Goal: Navigation & Orientation: Find specific page/section

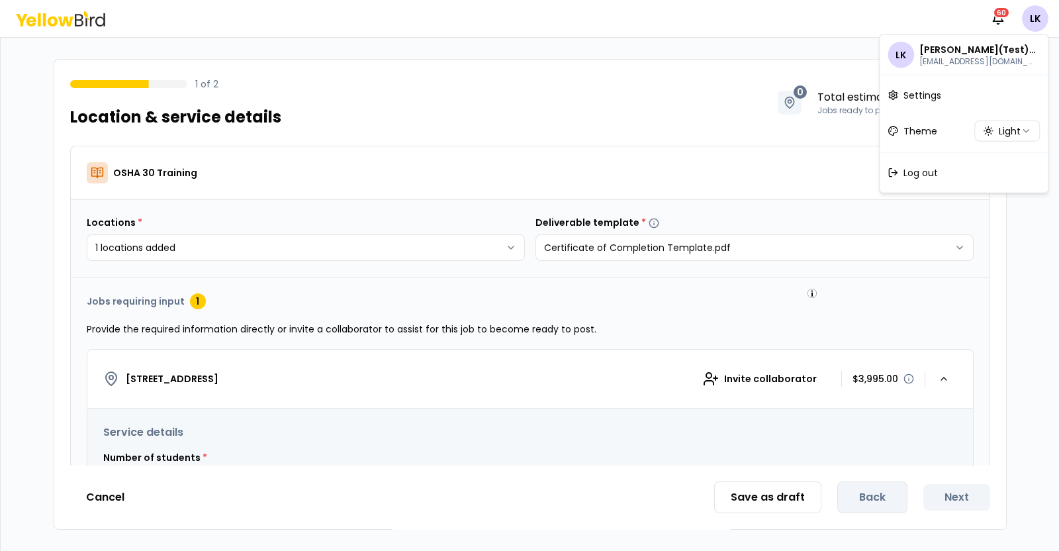
scroll to position [82, 0]
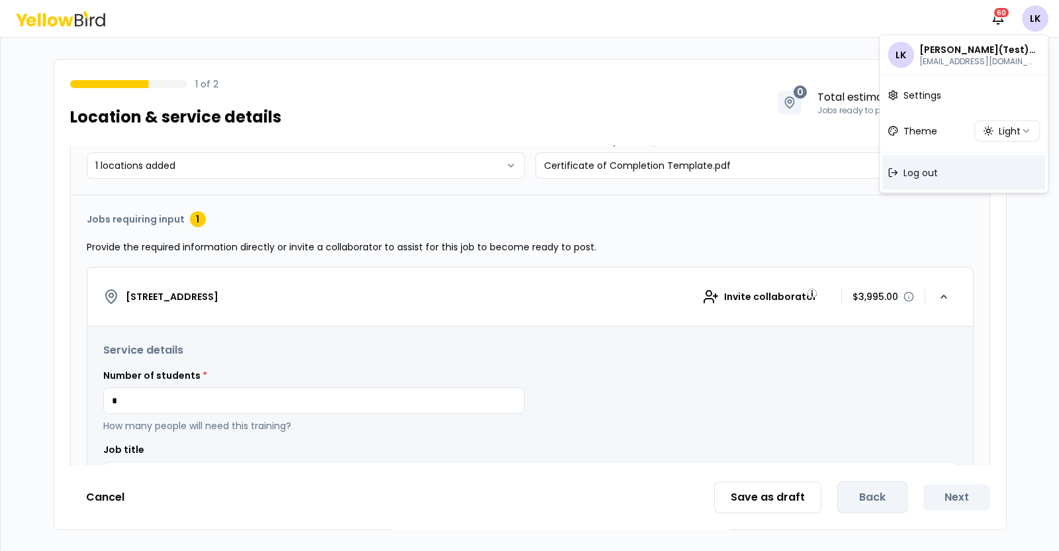
click at [946, 169] on div "Log out" at bounding box center [963, 173] width 163 height 34
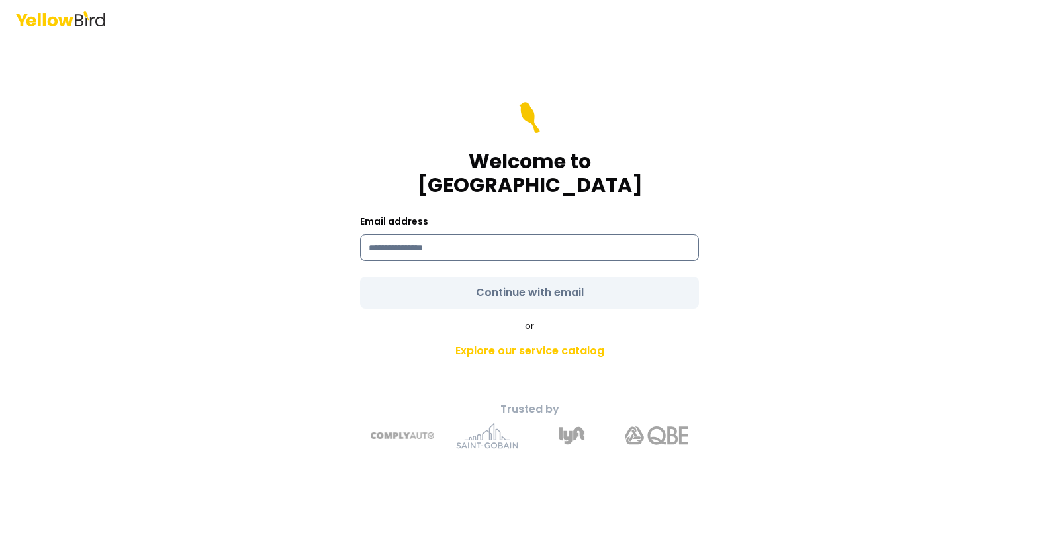
click at [414, 236] on input at bounding box center [529, 247] width 339 height 26
type input "**********"
click at [496, 277] on form "**********" at bounding box center [529, 205] width 339 height 207
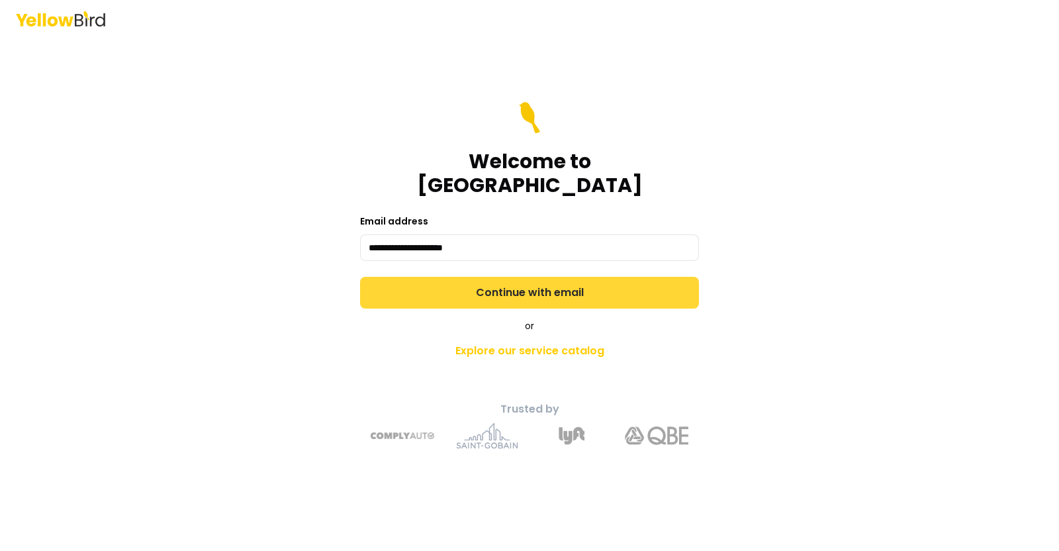
click at [495, 277] on button "Continue with email" at bounding box center [529, 293] width 339 height 32
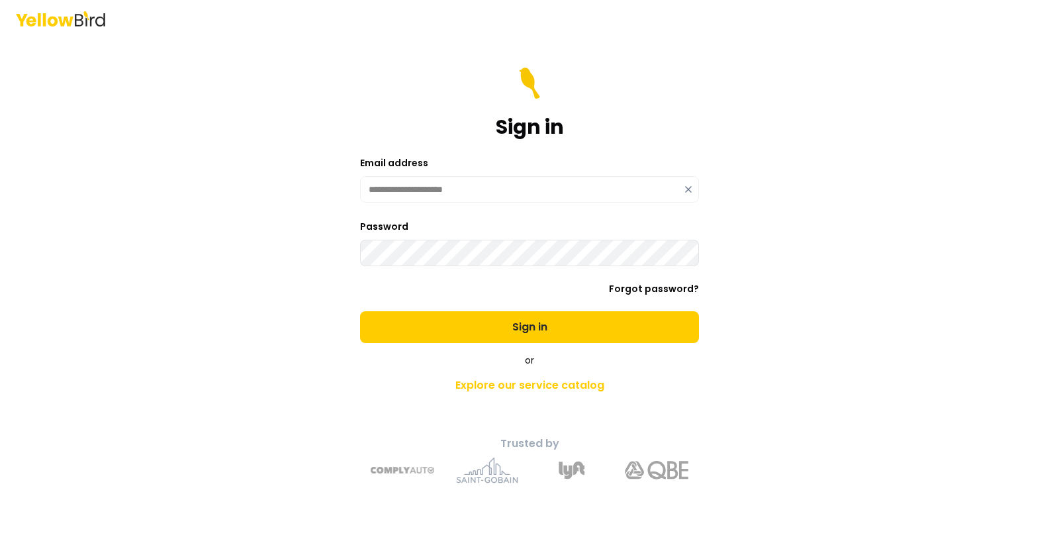
click at [360, 311] on button "Sign in" at bounding box center [529, 327] width 339 height 32
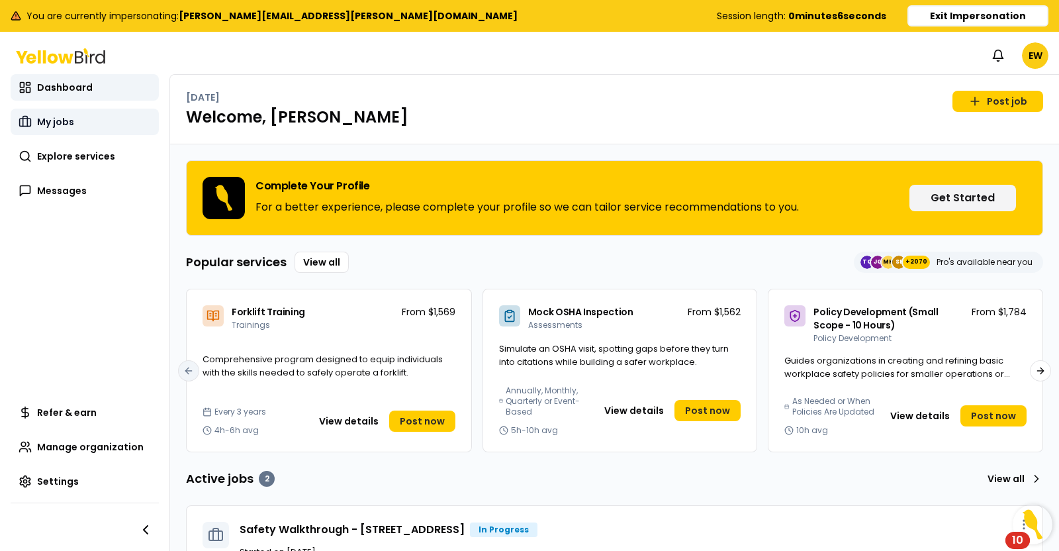
click at [61, 117] on span "My jobs" at bounding box center [55, 121] width 37 height 13
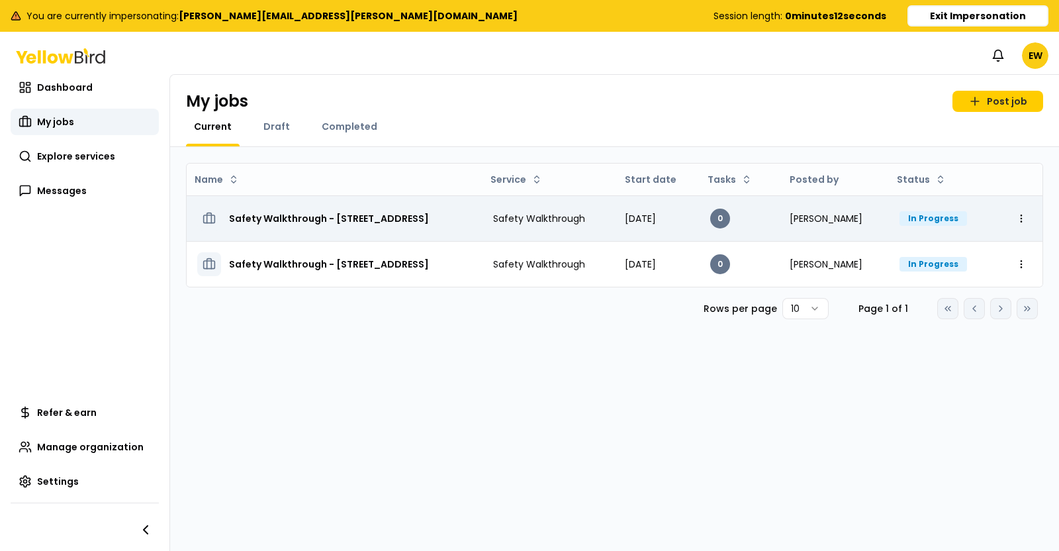
click at [429, 222] on h3 "Safety Walkthrough - [STREET_ADDRESS]" at bounding box center [329, 219] width 200 height 24
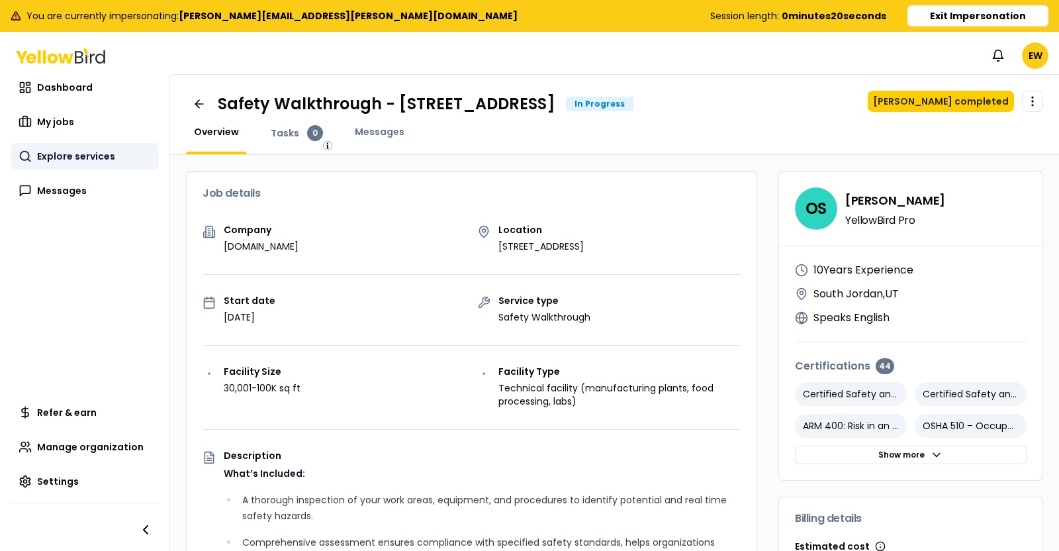
click at [85, 164] on link "Explore services" at bounding box center [85, 156] width 148 height 26
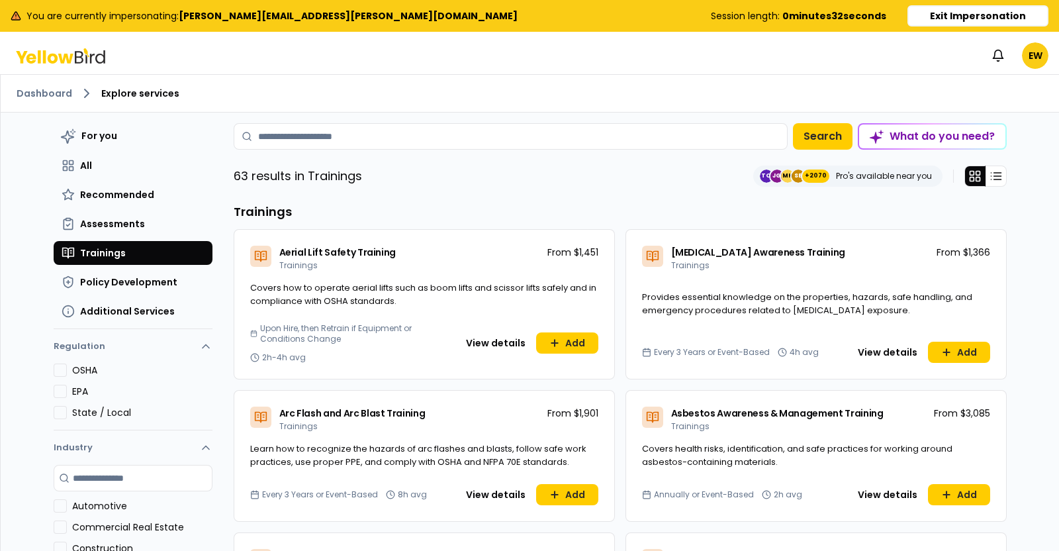
click at [675, 215] on h3 "Trainings" at bounding box center [620, 212] width 773 height 19
click at [935, 12] on button "Exit Impersonation" at bounding box center [978, 15] width 141 height 21
